Goal: Task Accomplishment & Management: Use online tool/utility

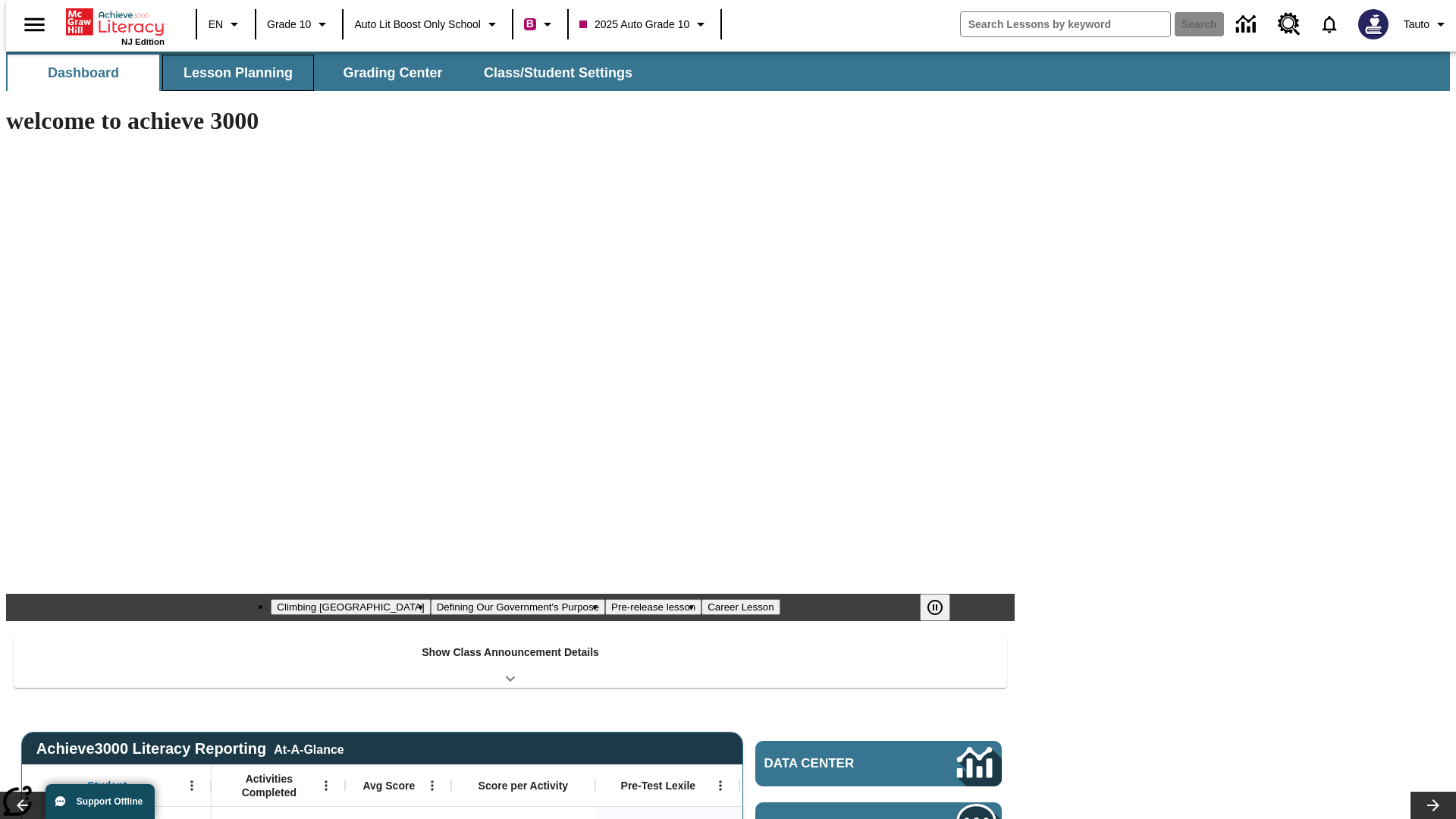
click at [232, 73] on button "Lesson Planning" at bounding box center [239, 72] width 152 height 36
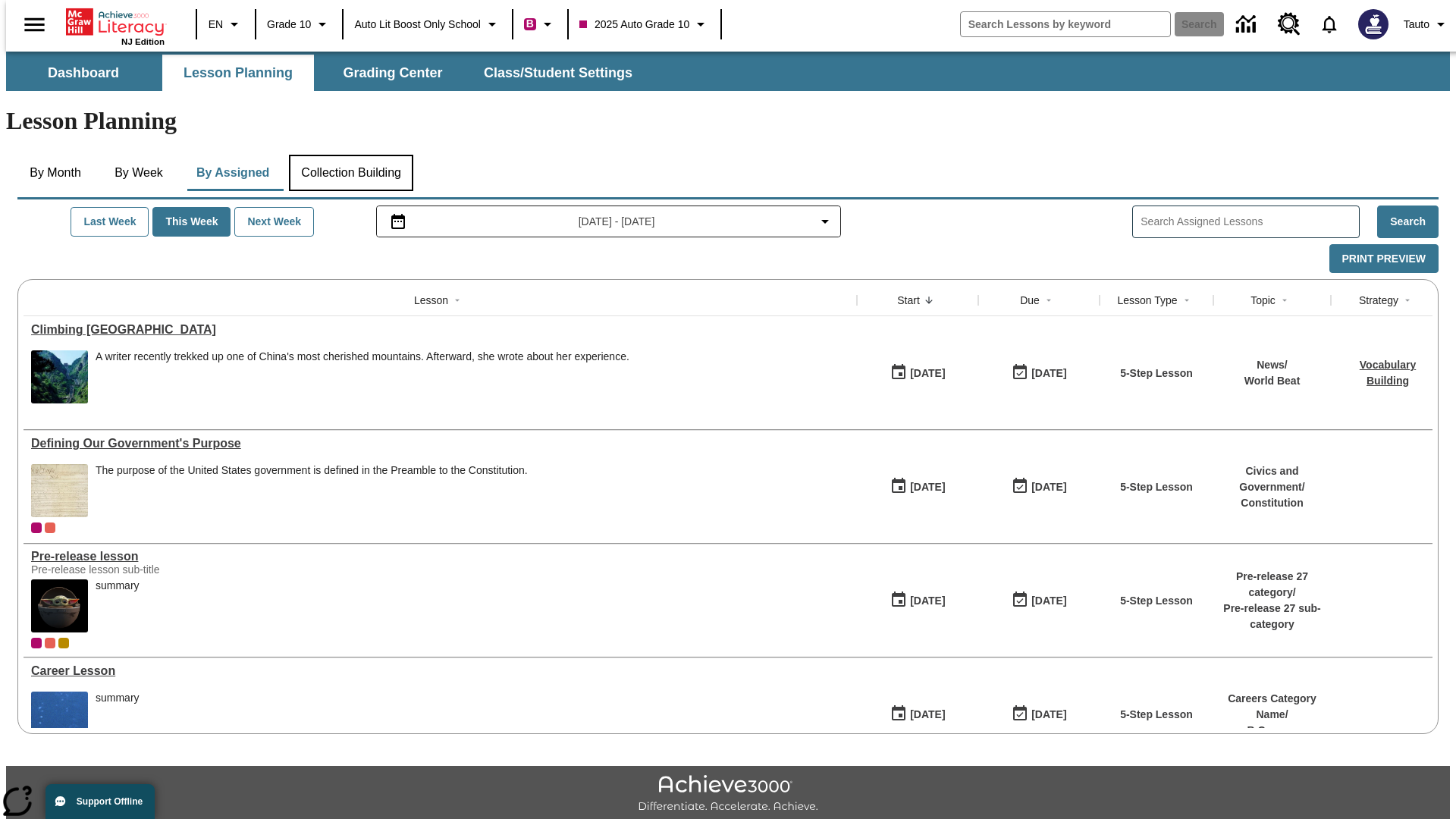
click at [351, 155] on button "Collection Building" at bounding box center [351, 173] width 125 height 36
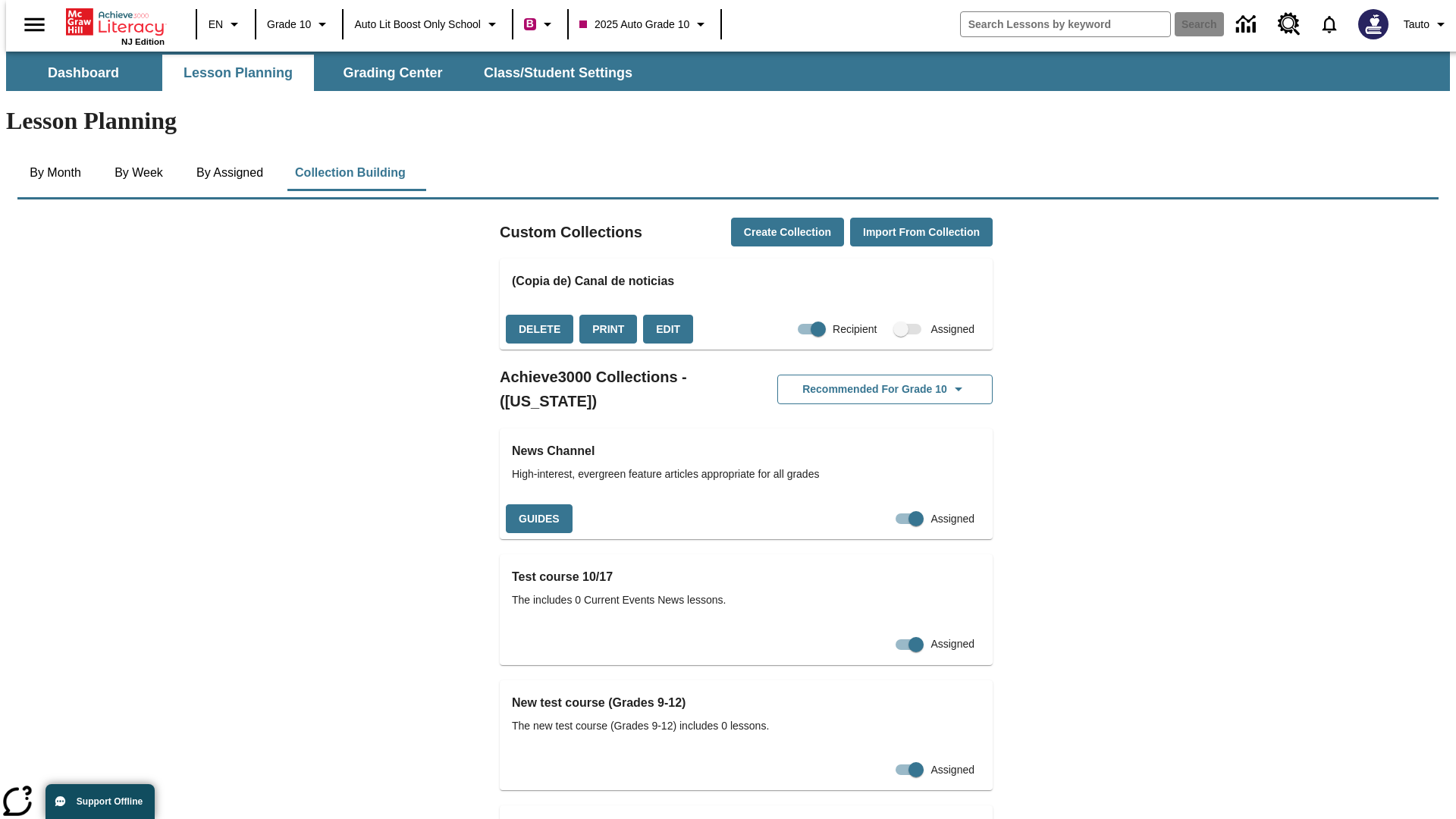
checkbox input "true"
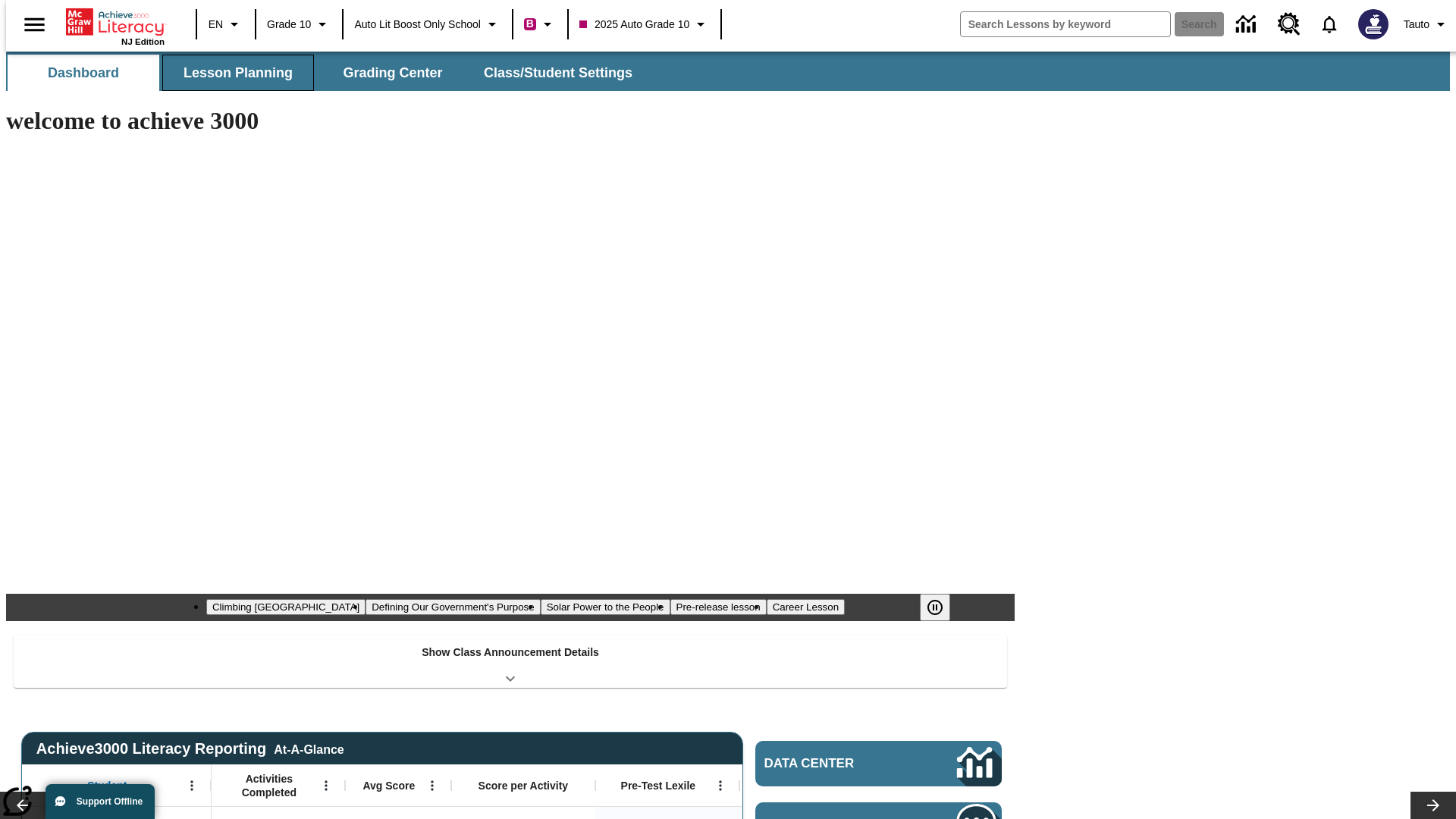
click at [232, 73] on button "Lesson Planning" at bounding box center [239, 72] width 152 height 36
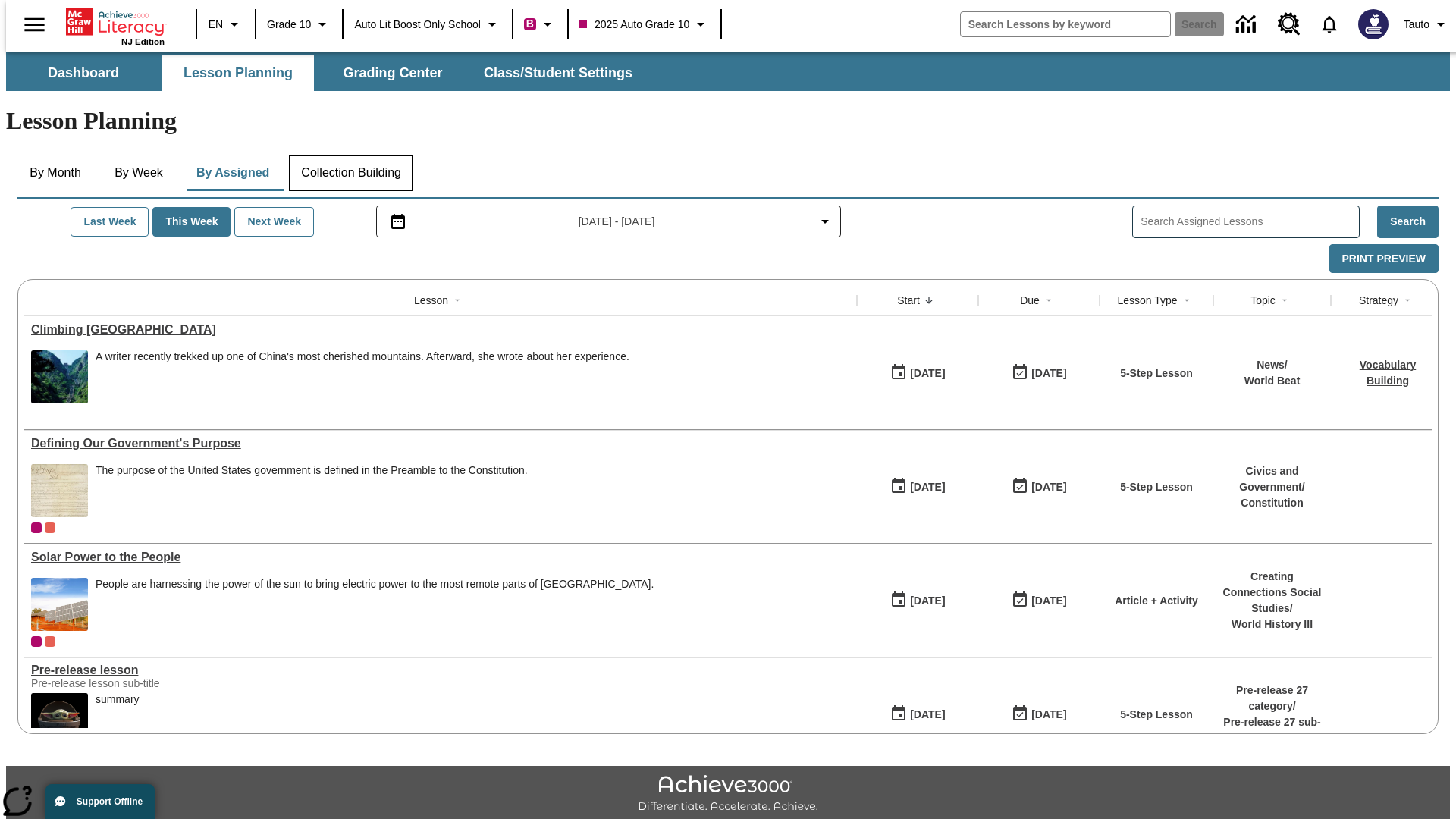
click at [351, 155] on button "Collection Building" at bounding box center [351, 173] width 125 height 36
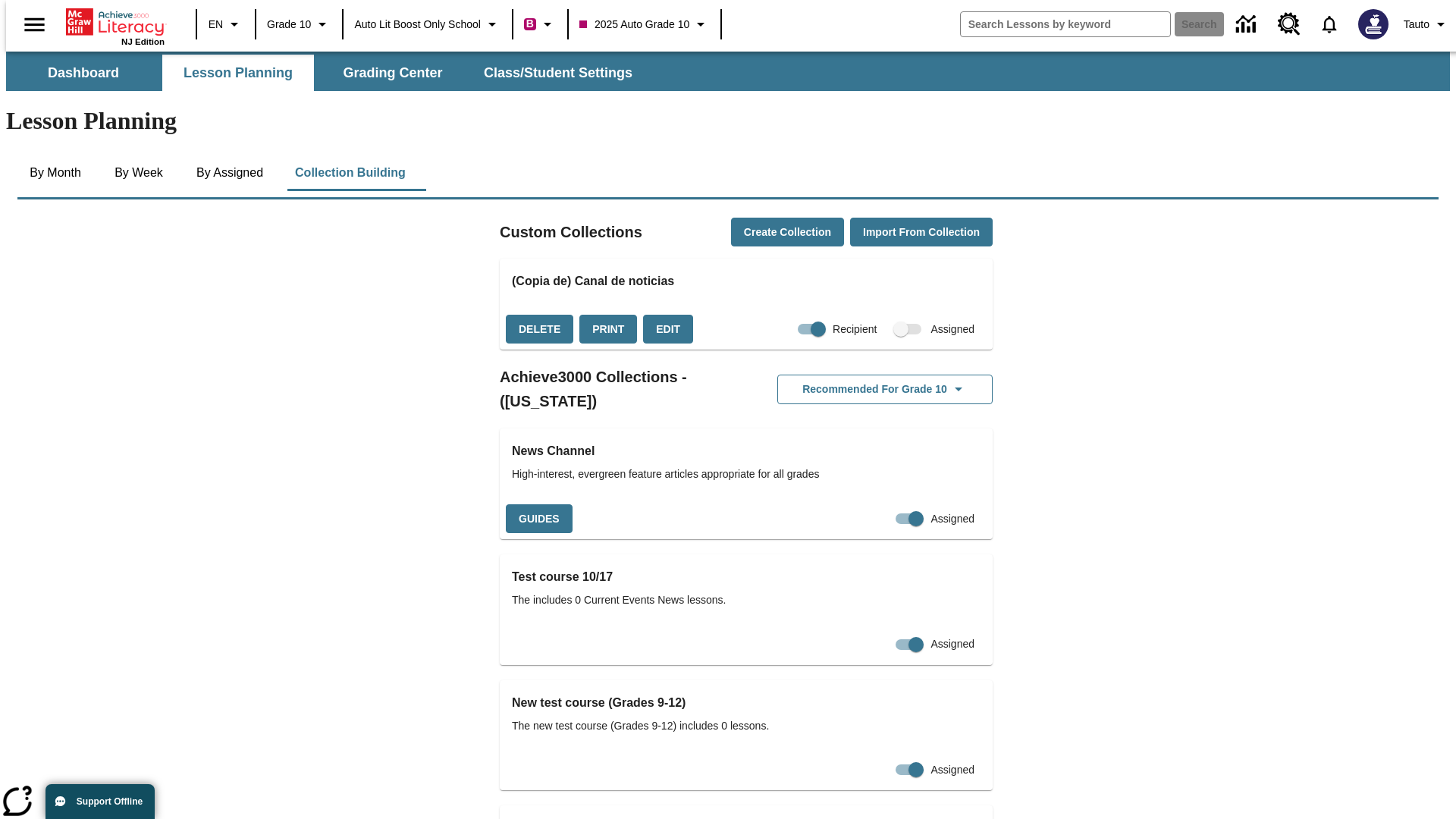
checkbox input "false"
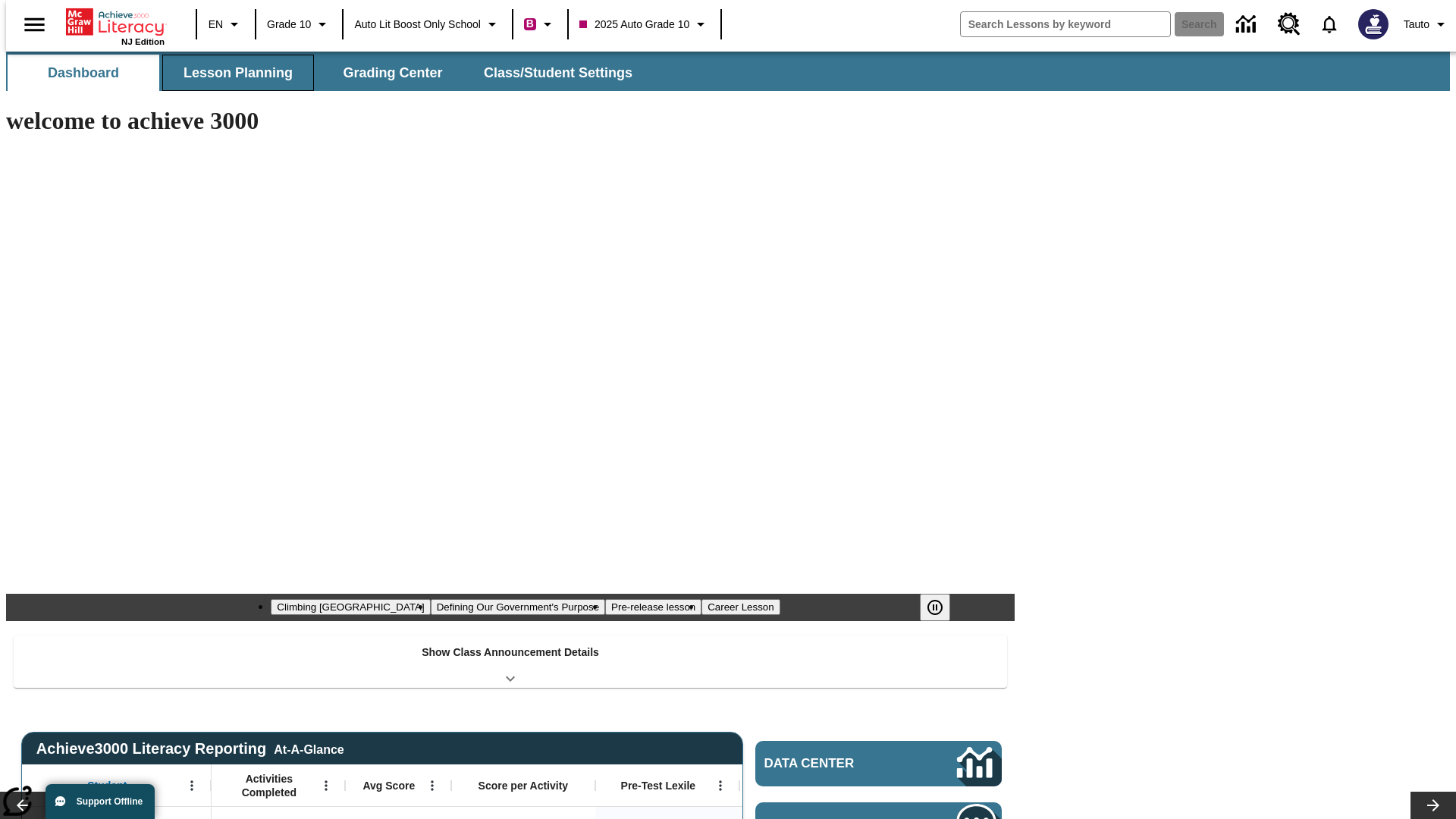
click at [232, 73] on button "Lesson Planning" at bounding box center [239, 72] width 152 height 36
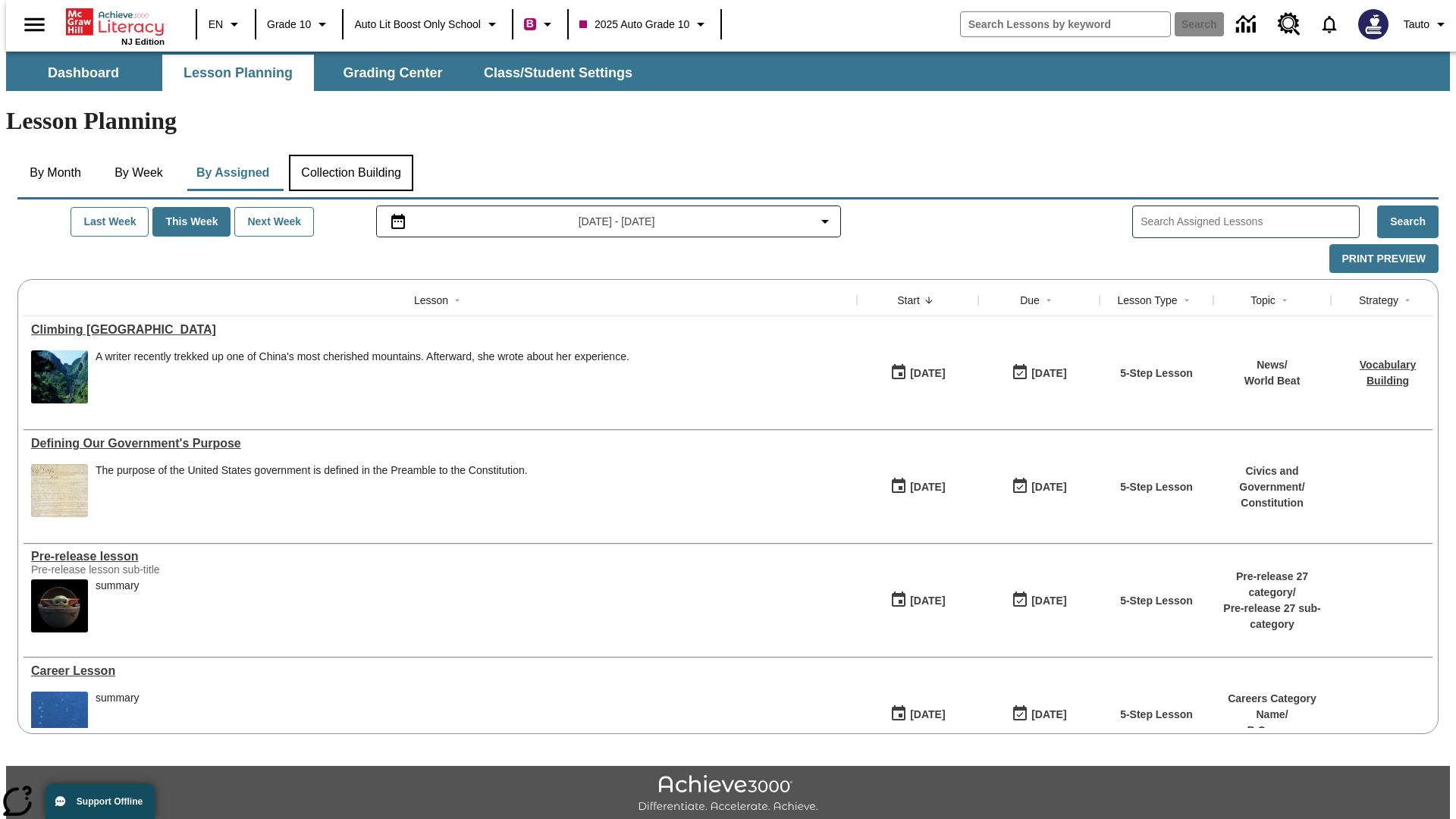
click at [351, 155] on button "Collection Building" at bounding box center [351, 173] width 125 height 36
